Goal: Find specific page/section

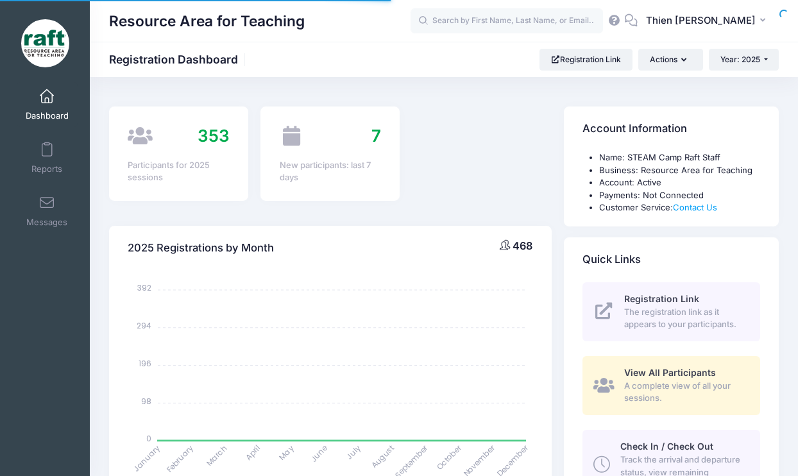
select select
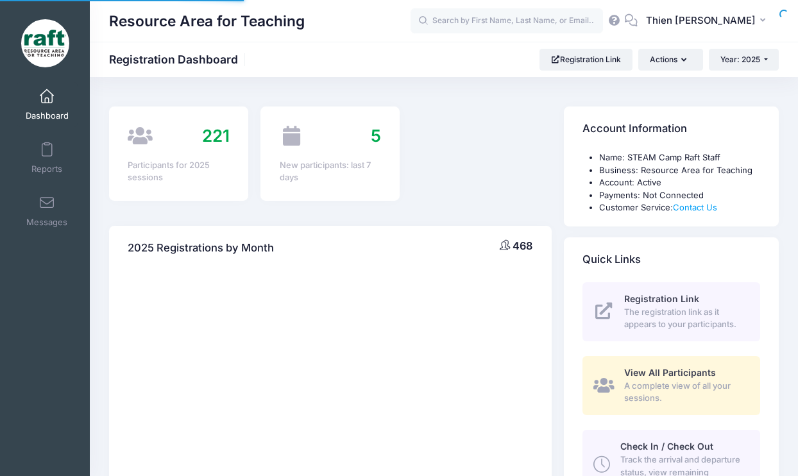
select select
